Goal: Entertainment & Leisure: Browse casually

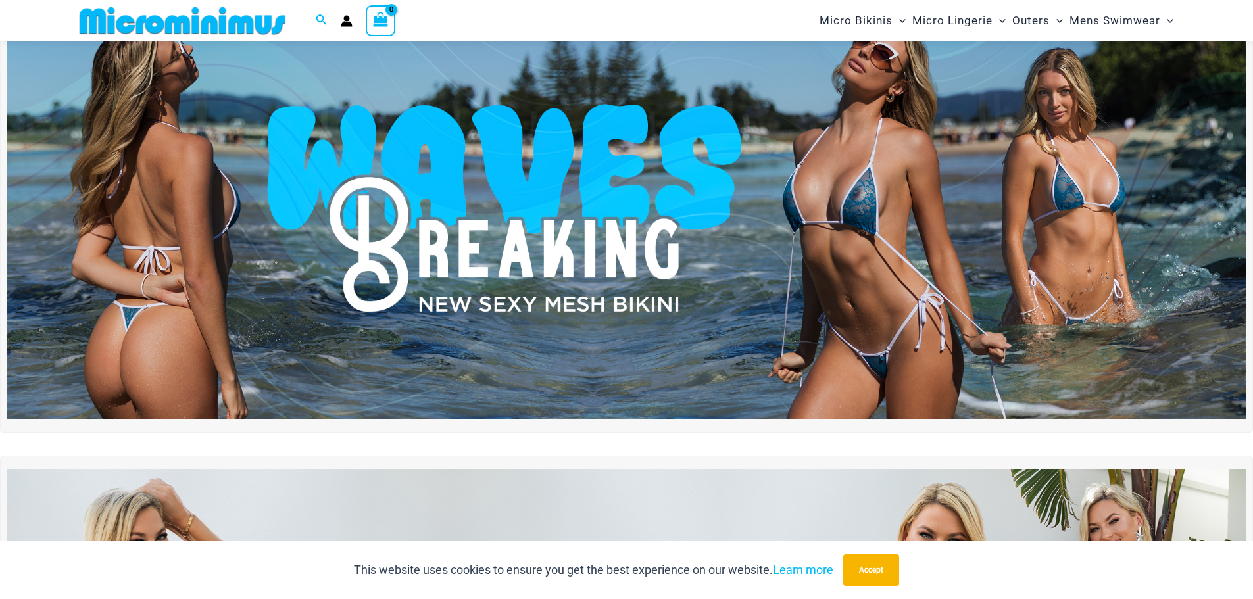
scroll to position [55, 0]
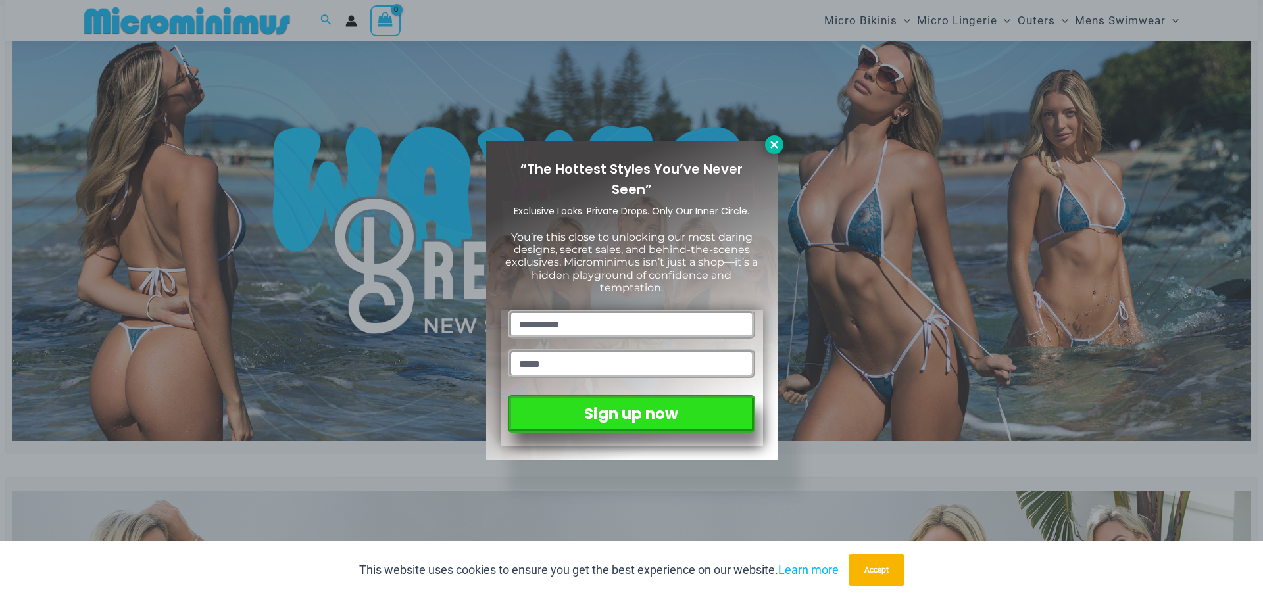
click at [779, 140] on icon at bounding box center [774, 145] width 12 height 12
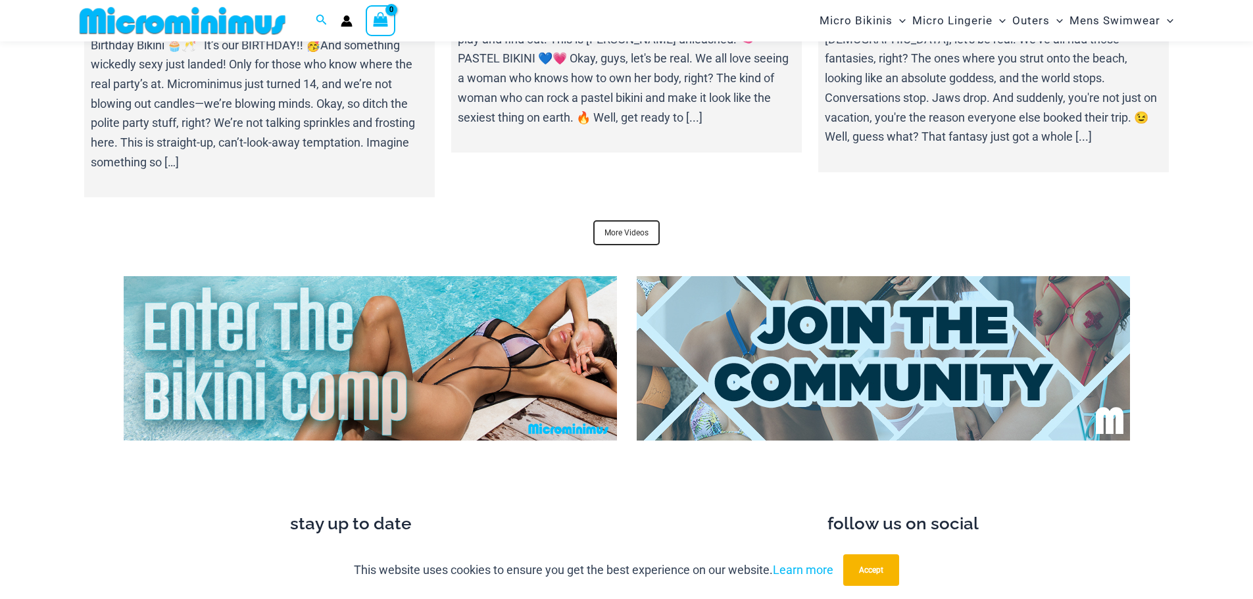
scroll to position [5253, 0]
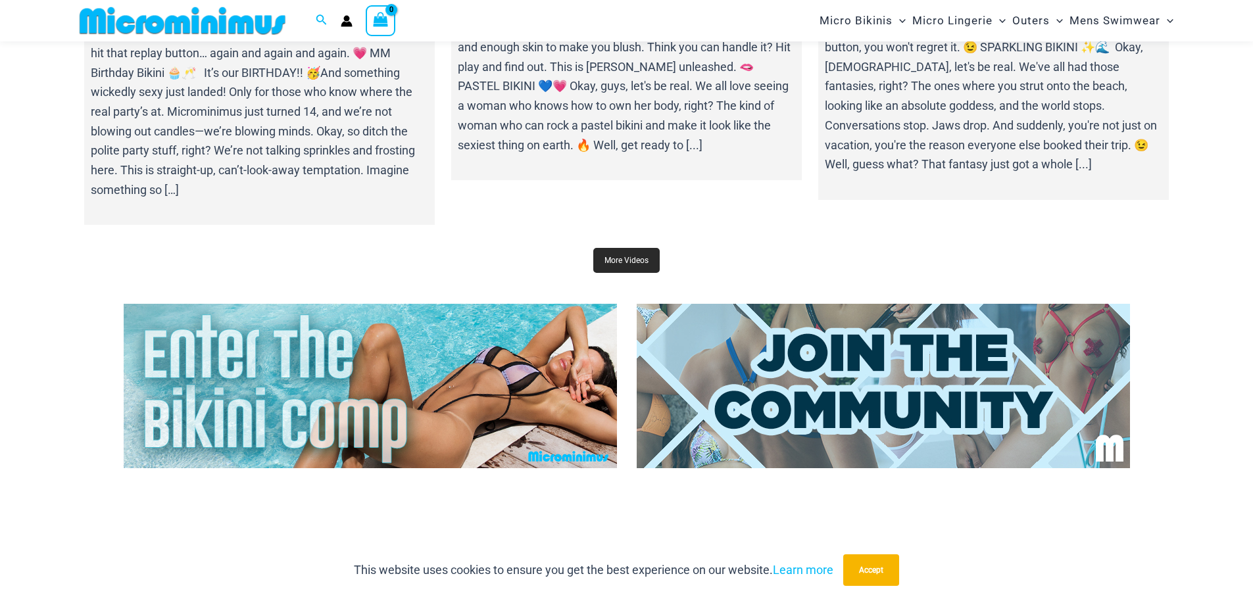
click at [650, 251] on link "More Videos" at bounding box center [626, 260] width 66 height 25
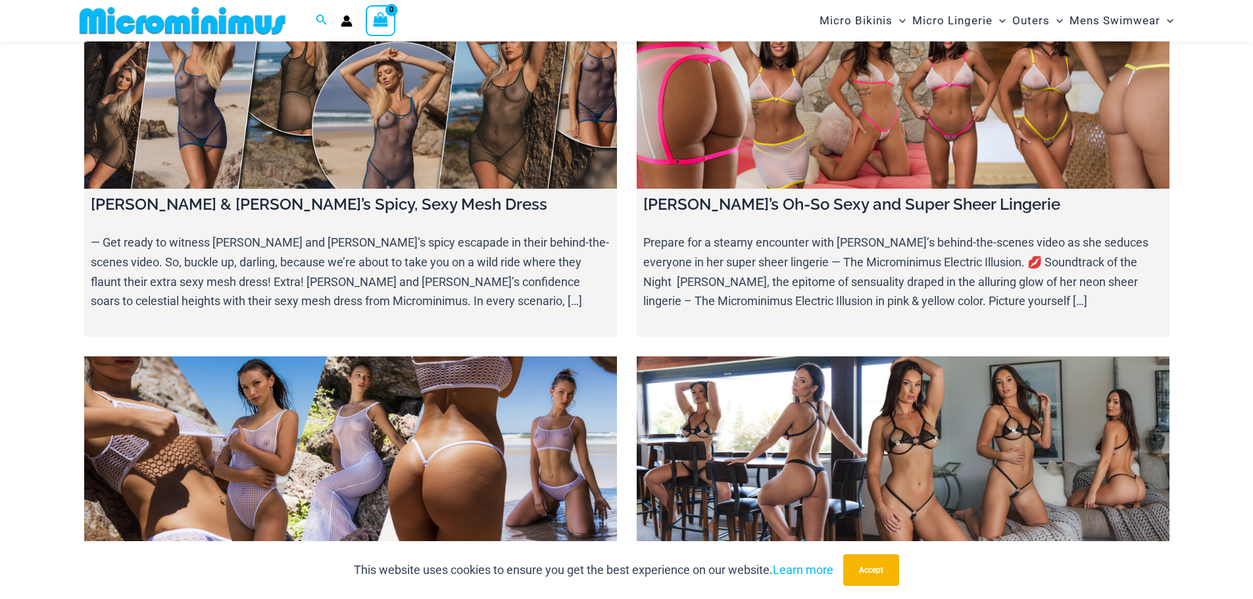
scroll to position [5976, 0]
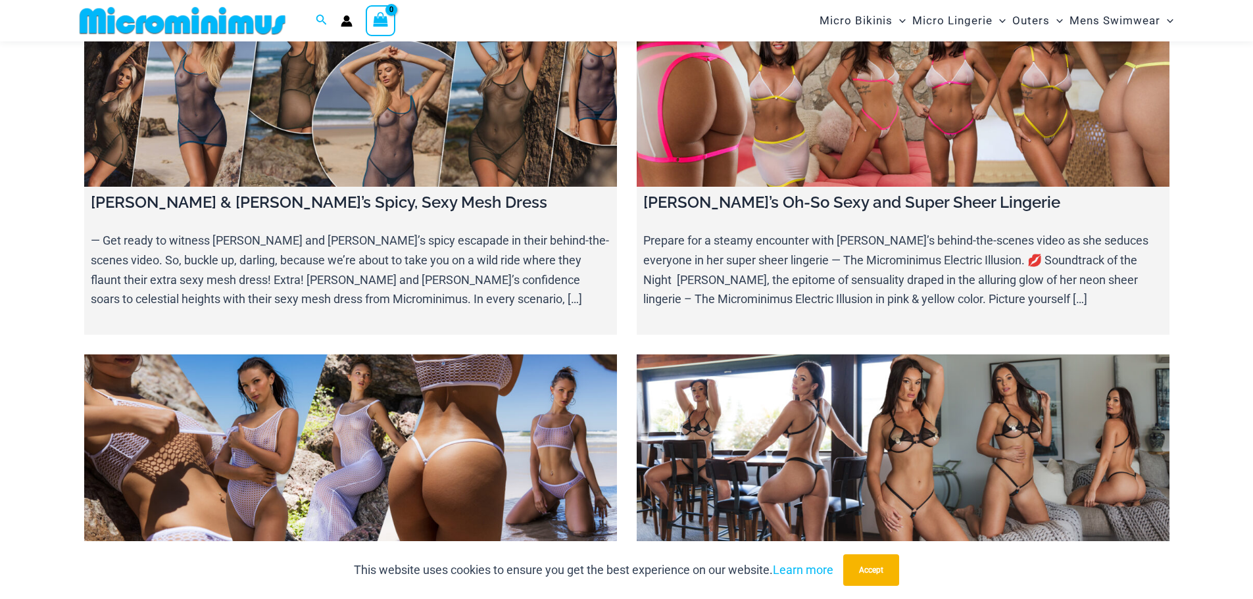
click at [280, 355] on link at bounding box center [350, 448] width 533 height 187
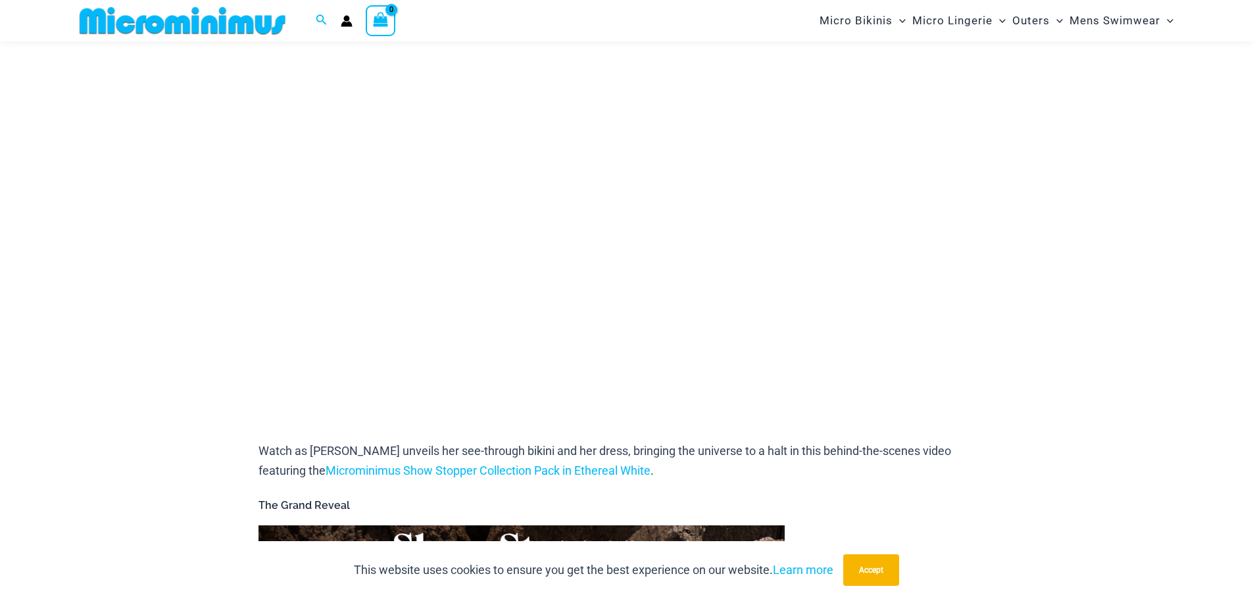
scroll to position [187, 0]
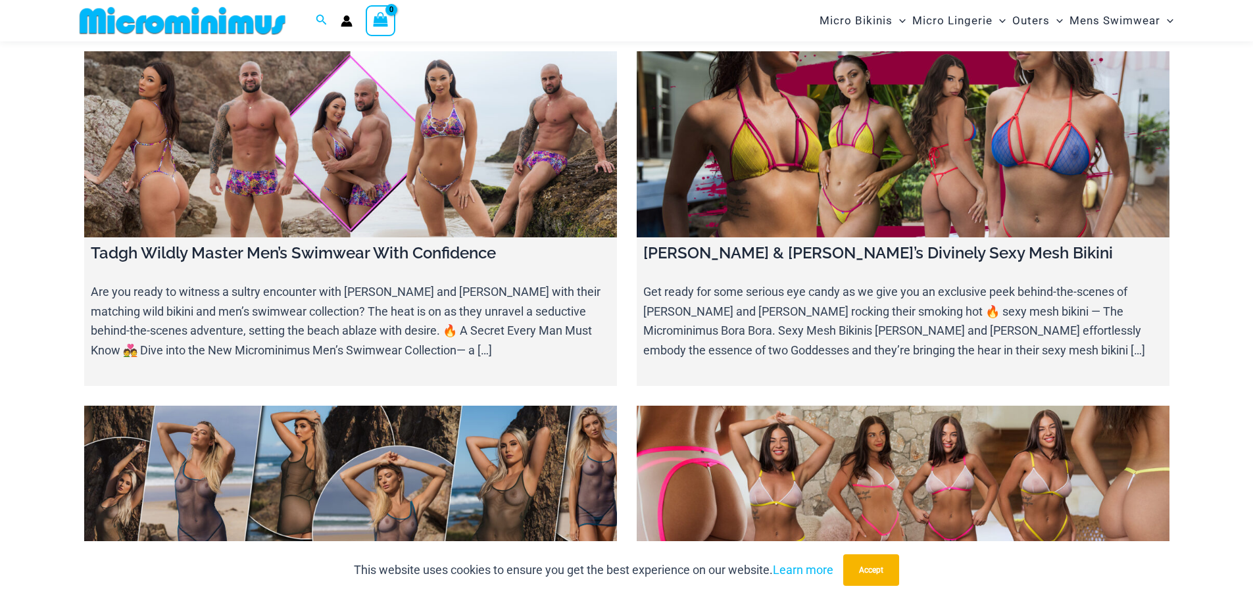
scroll to position [5570, 0]
click at [399, 407] on link at bounding box center [350, 500] width 533 height 187
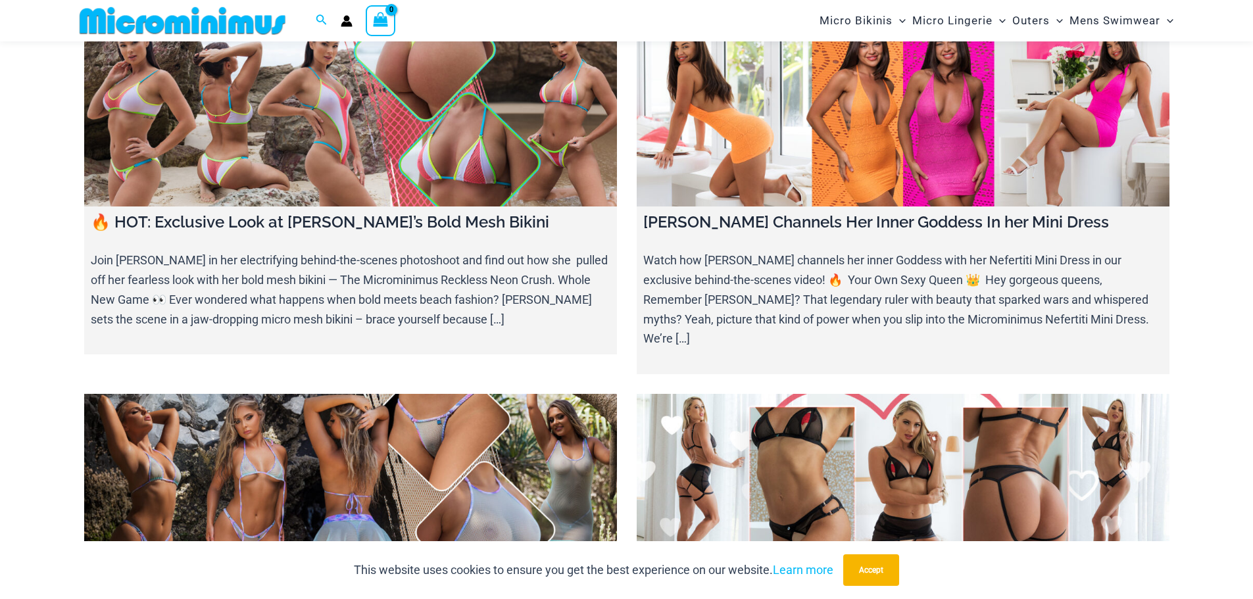
scroll to position [4846, 0]
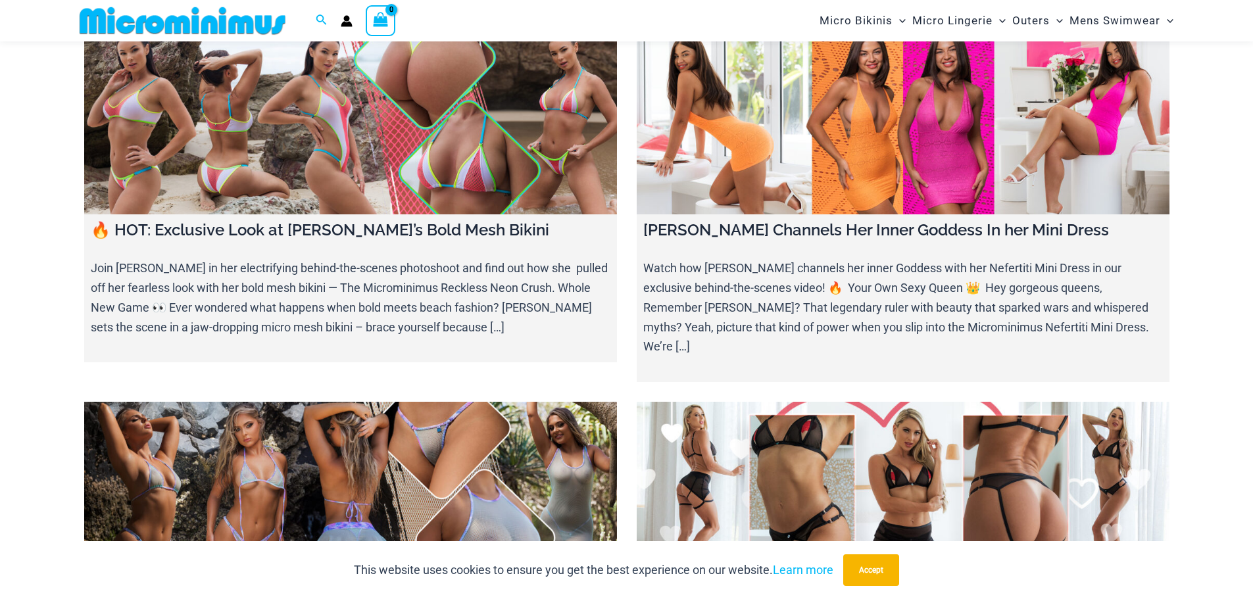
click at [354, 419] on link at bounding box center [350, 495] width 533 height 187
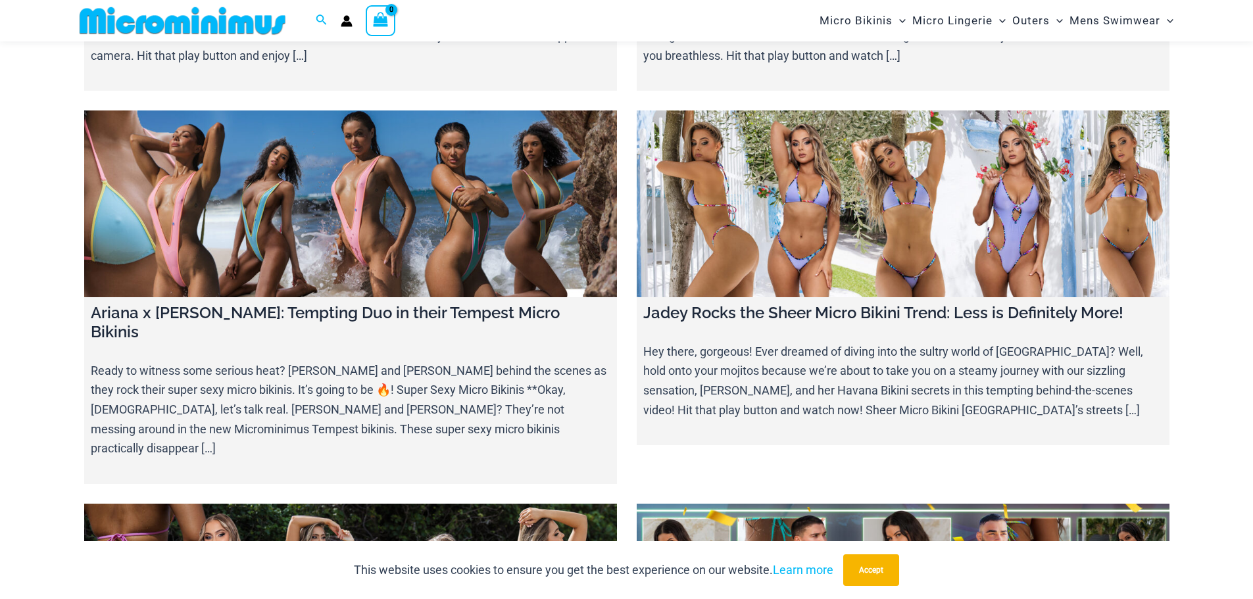
scroll to position [3345, 0]
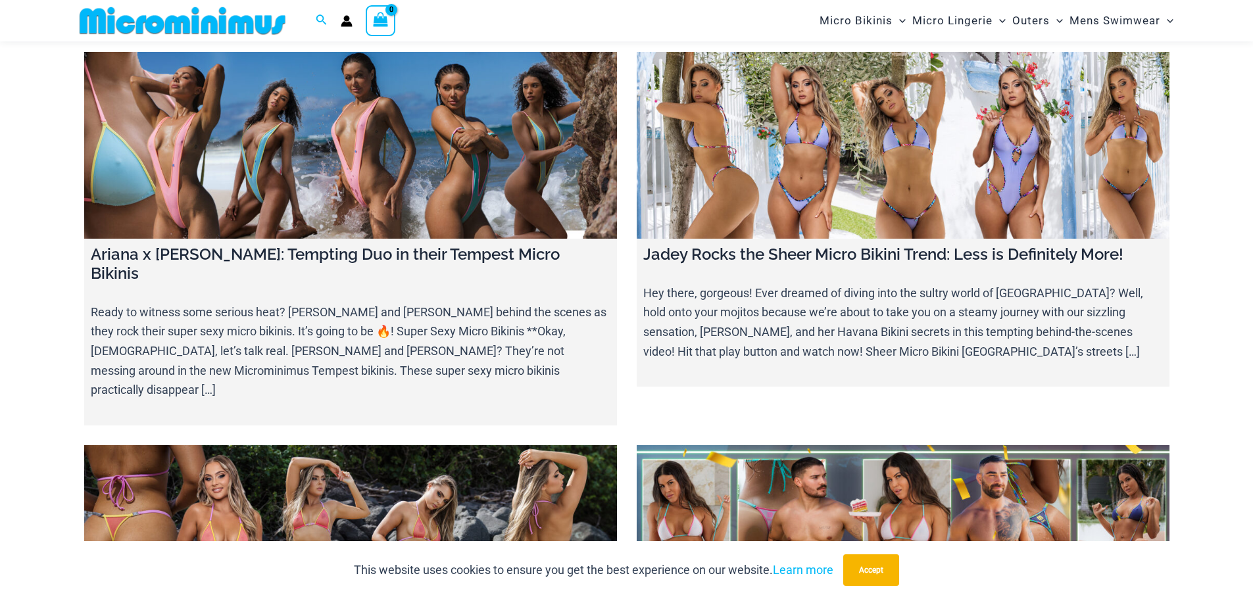
click at [372, 165] on link at bounding box center [350, 145] width 533 height 187
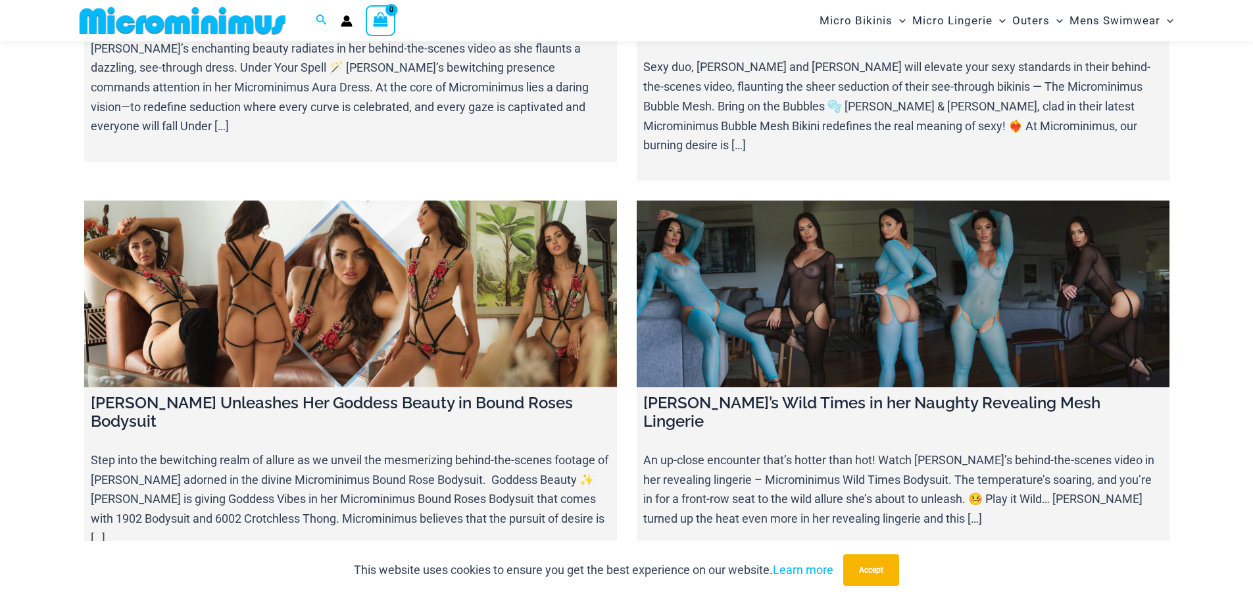
scroll to position [7293, 0]
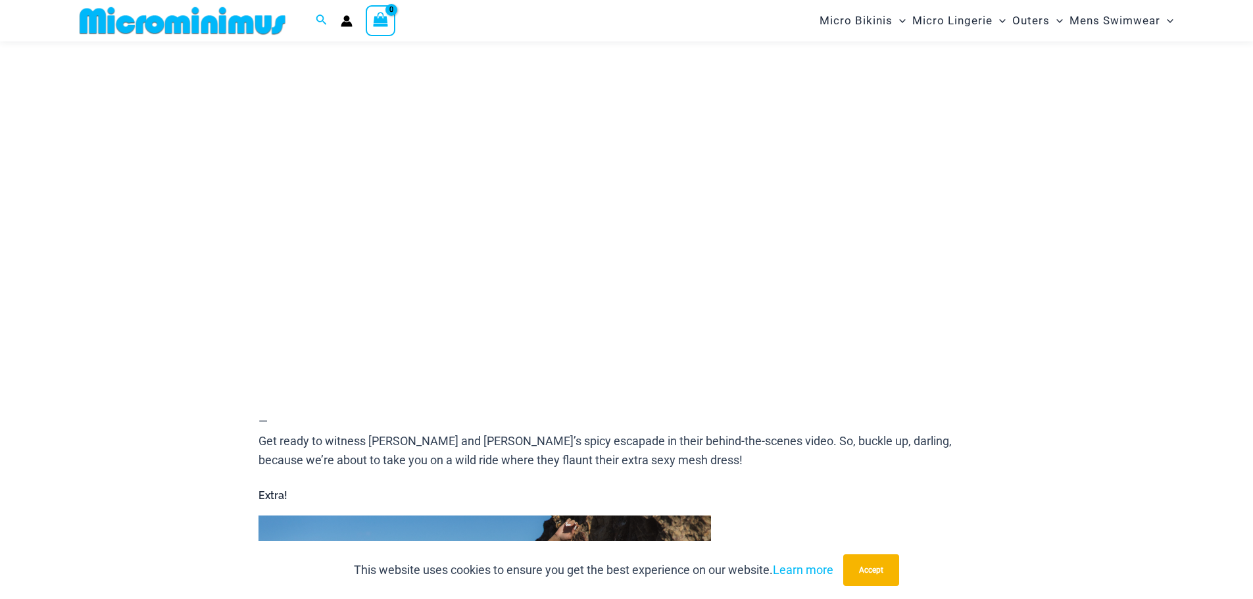
scroll to position [186, 0]
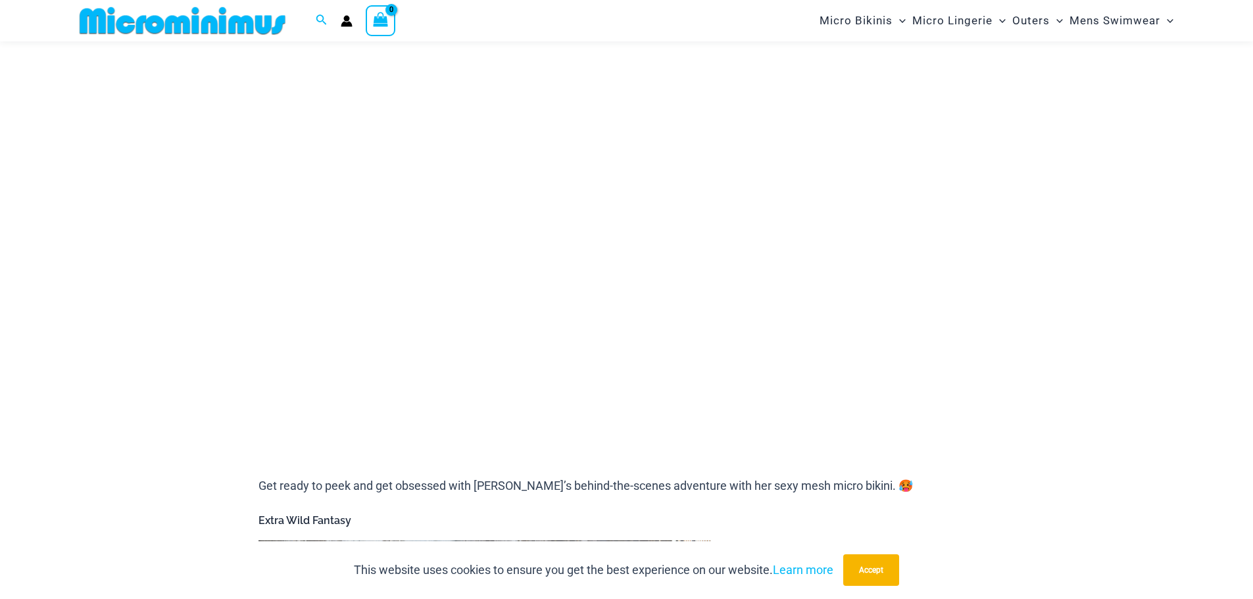
scroll to position [121, 0]
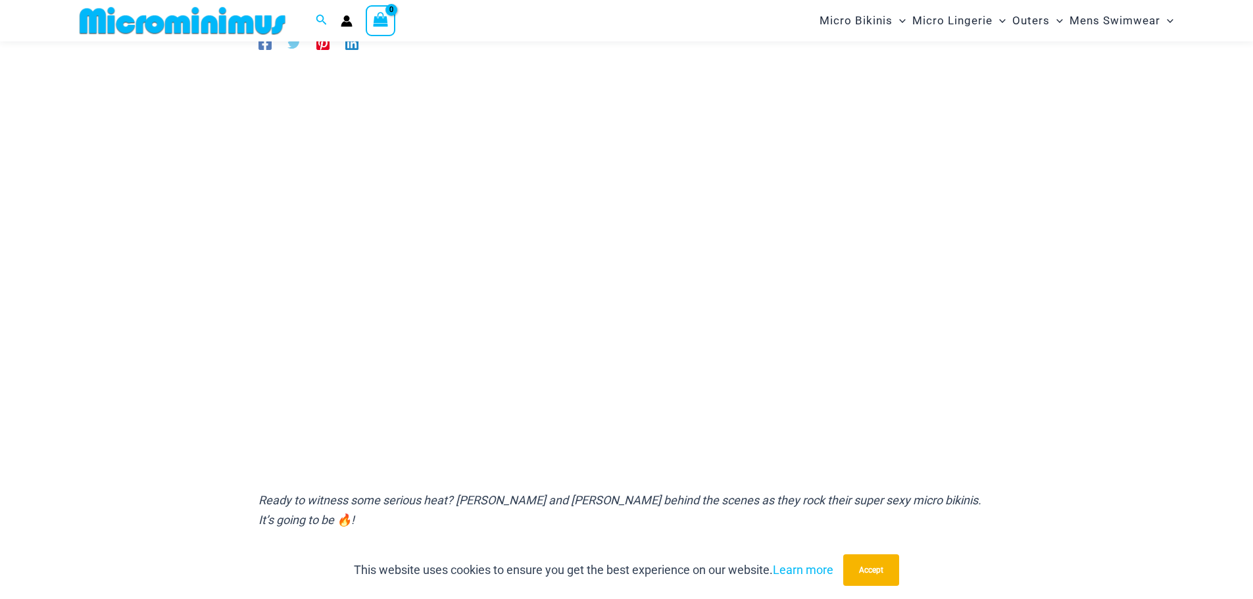
scroll to position [121, 0]
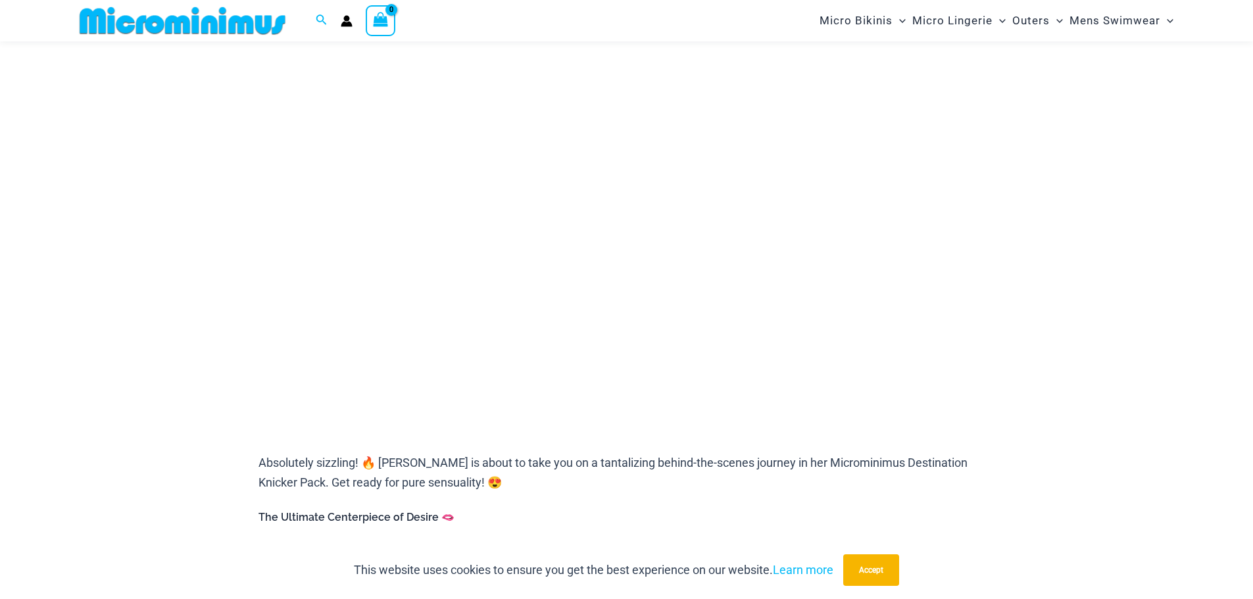
scroll to position [254, 0]
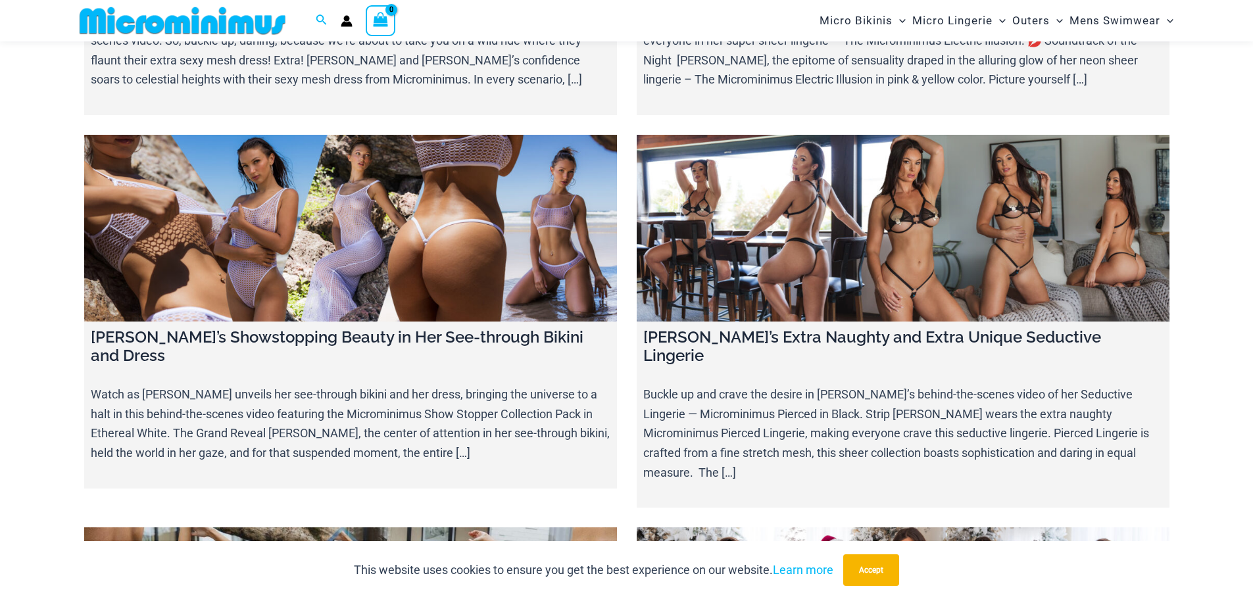
scroll to position [6096, 0]
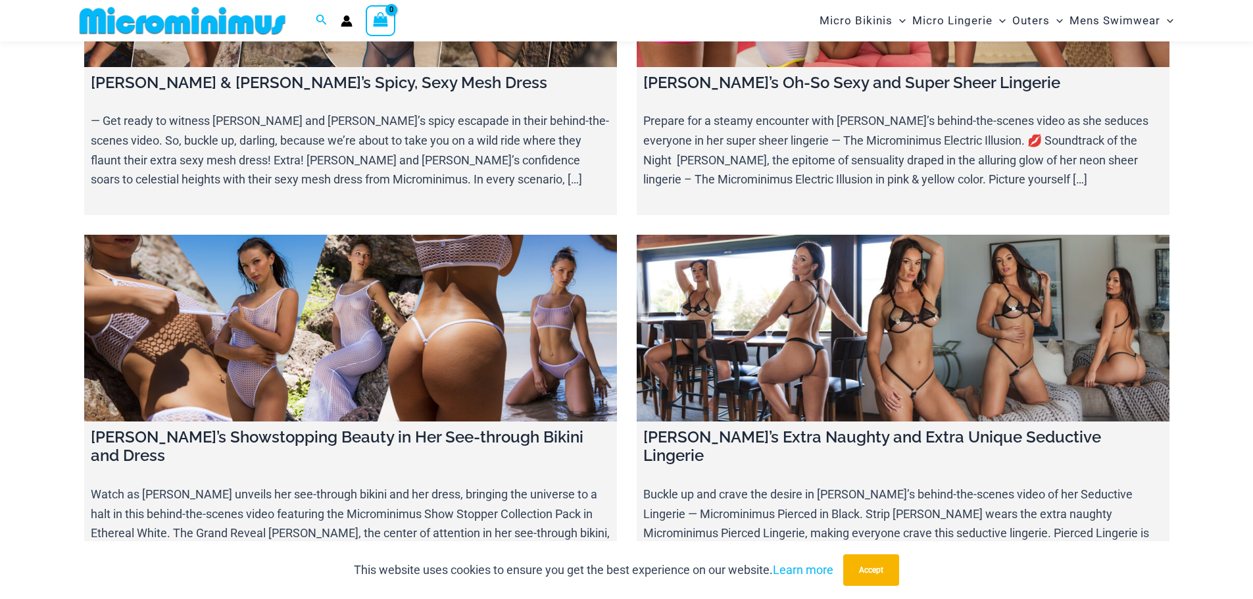
click at [417, 243] on link at bounding box center [350, 328] width 533 height 187
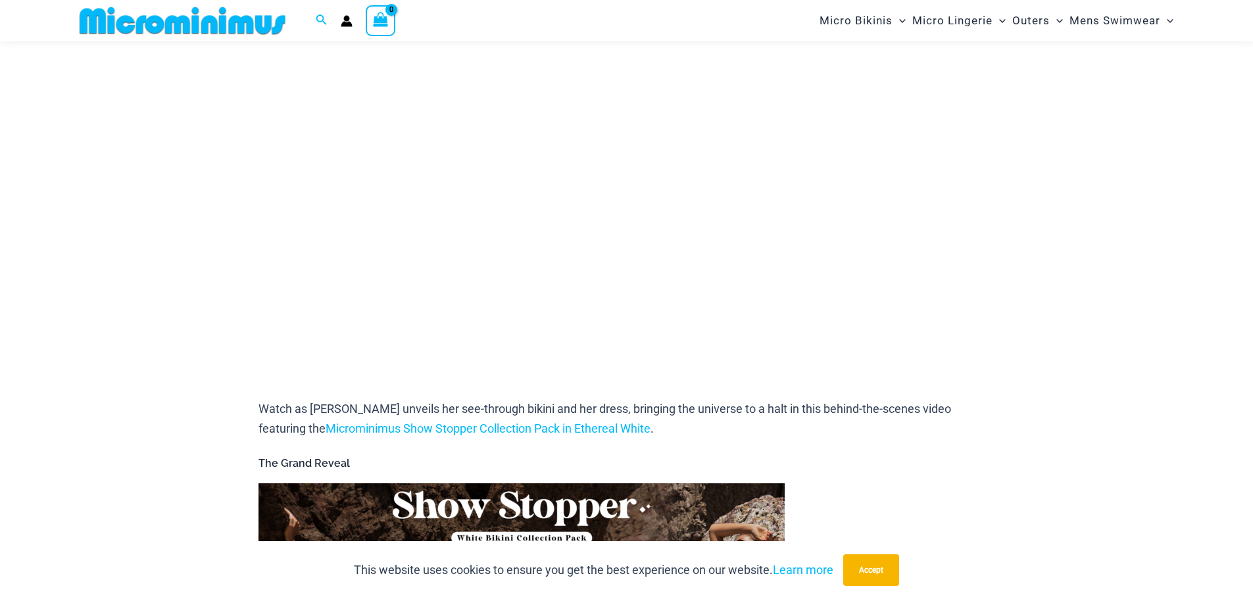
scroll to position [253, 0]
